Goal: Transaction & Acquisition: Purchase product/service

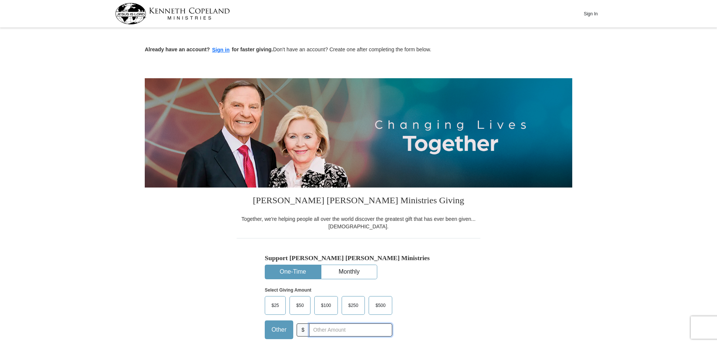
click at [322, 324] on input "text" at bounding box center [350, 330] width 83 height 13
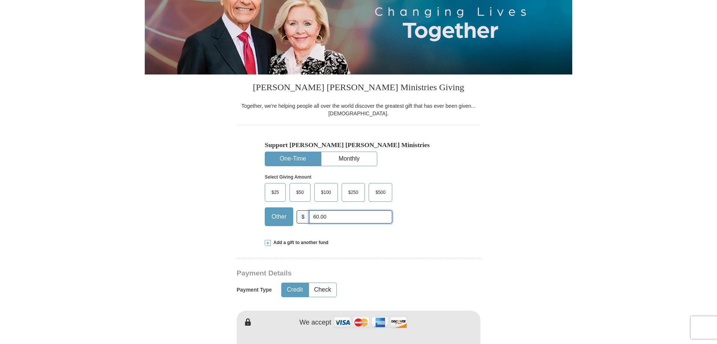
scroll to position [128, 0]
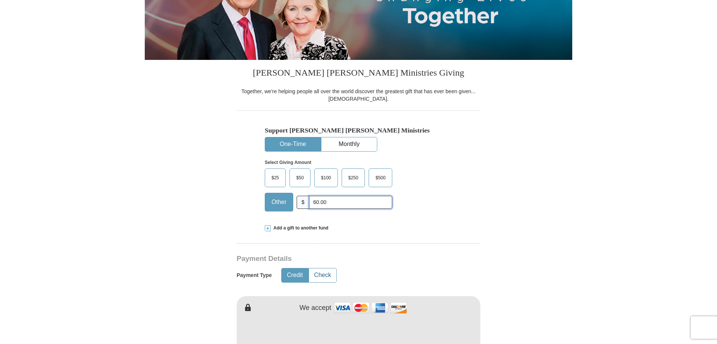
type input "60.00"
click at [320, 269] on button "Check" at bounding box center [322, 276] width 27 height 14
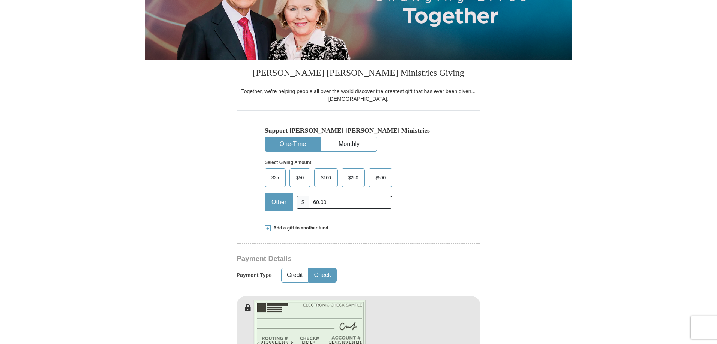
type input "[PERSON_NAME]"
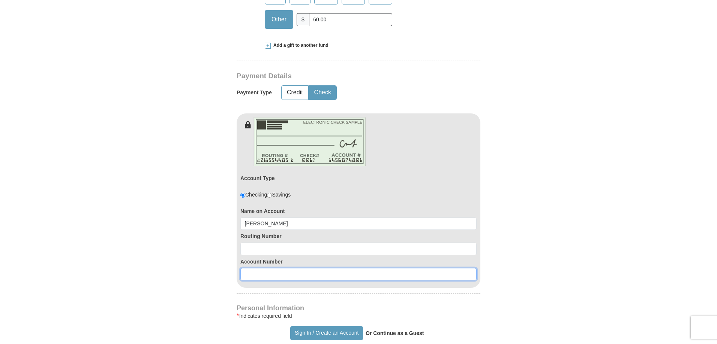
scroll to position [311, 0]
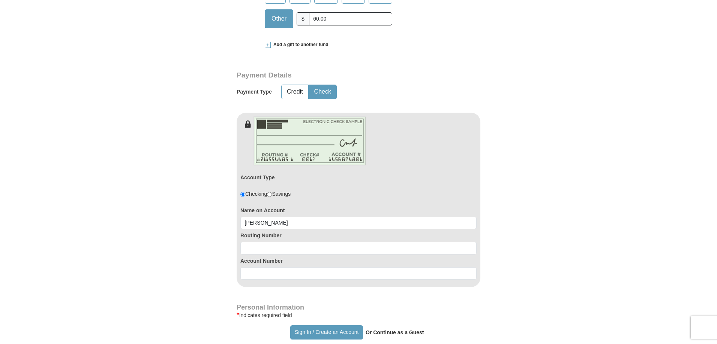
type input "[PERSON_NAME]"
type input "[EMAIL_ADDRESS][DOMAIN_NAME]"
type input "[STREET_ADDRESS]"
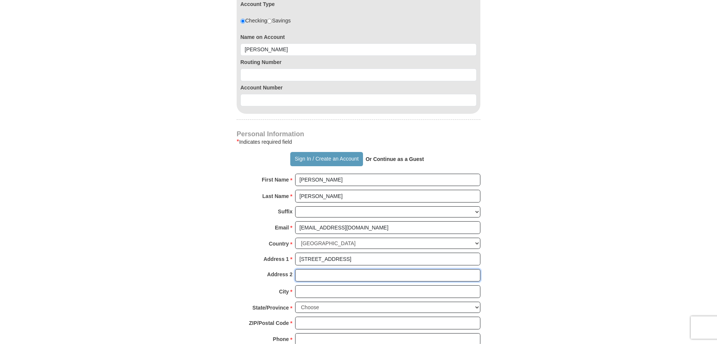
scroll to position [487, 0]
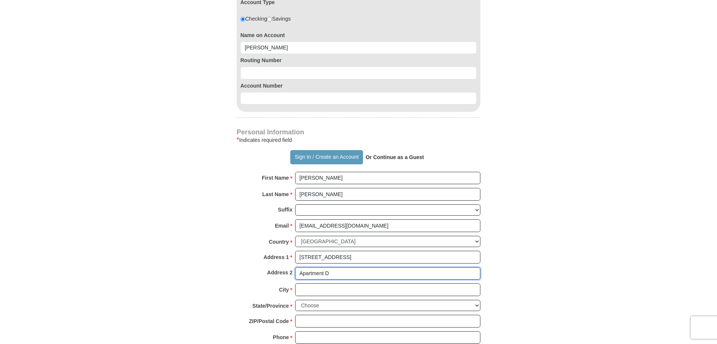
type input "Apartment D"
type input "Broken Arrow"
select select "OK"
type input "74012"
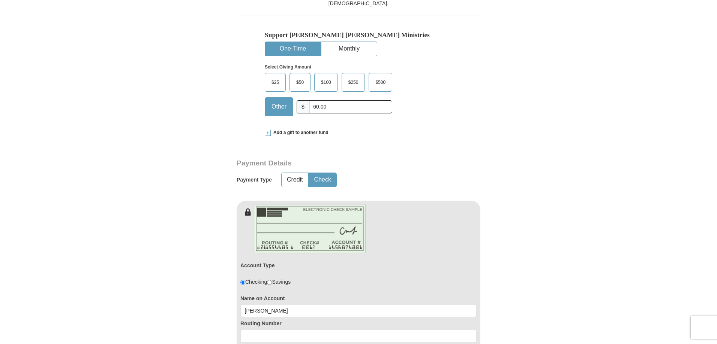
scroll to position [183, 0]
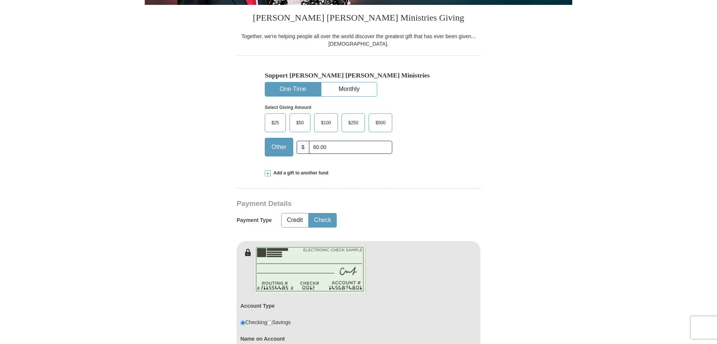
type input "[PHONE_NUMBER]"
type input "303072793"
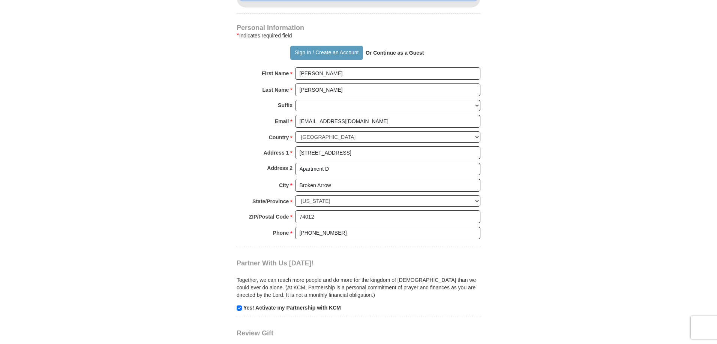
scroll to position [597, 0]
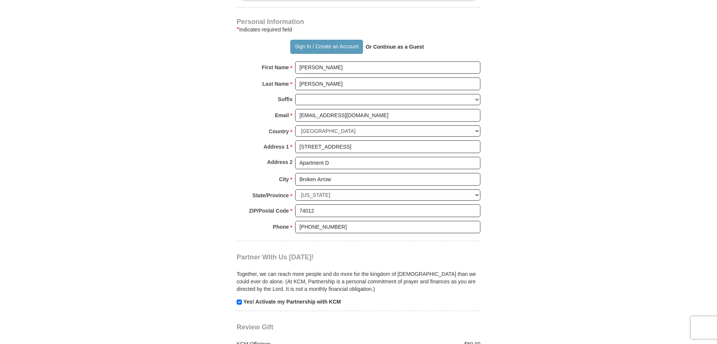
type input "304478851"
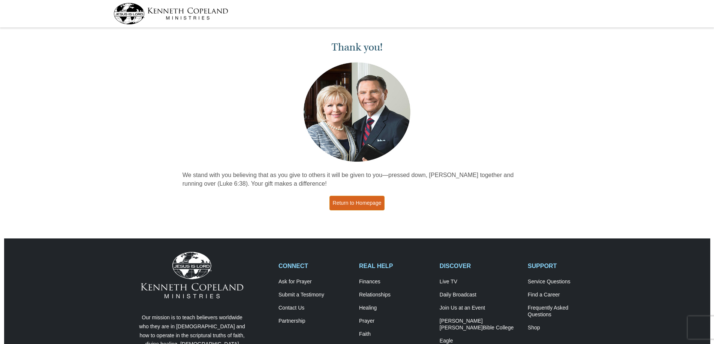
click at [356, 200] on link "Return to Homepage" at bounding box center [356, 203] width 55 height 15
